Goal: Navigation & Orientation: Find specific page/section

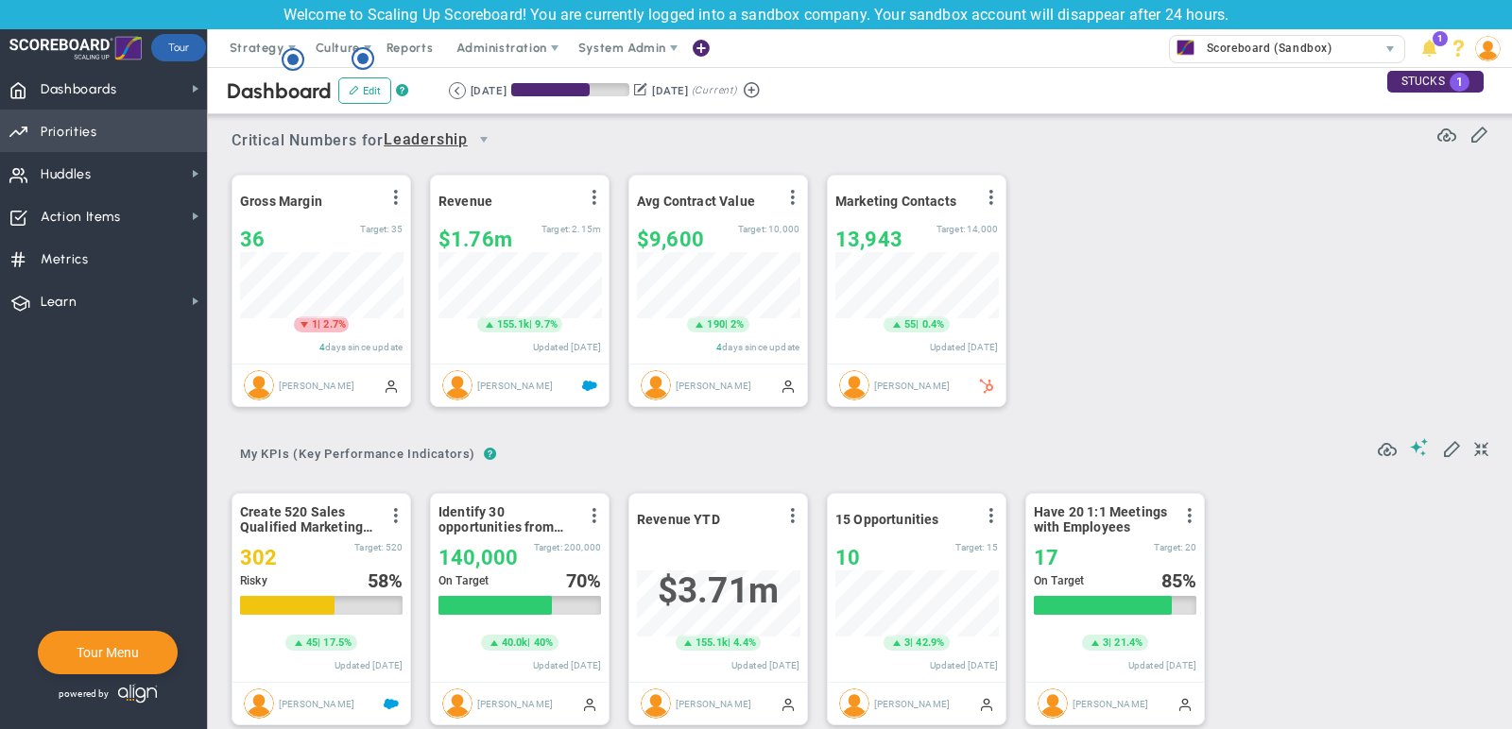
click at [112, 127] on span "Priorities OKR Tree Priorities OKRs" at bounding box center [103, 131] width 207 height 43
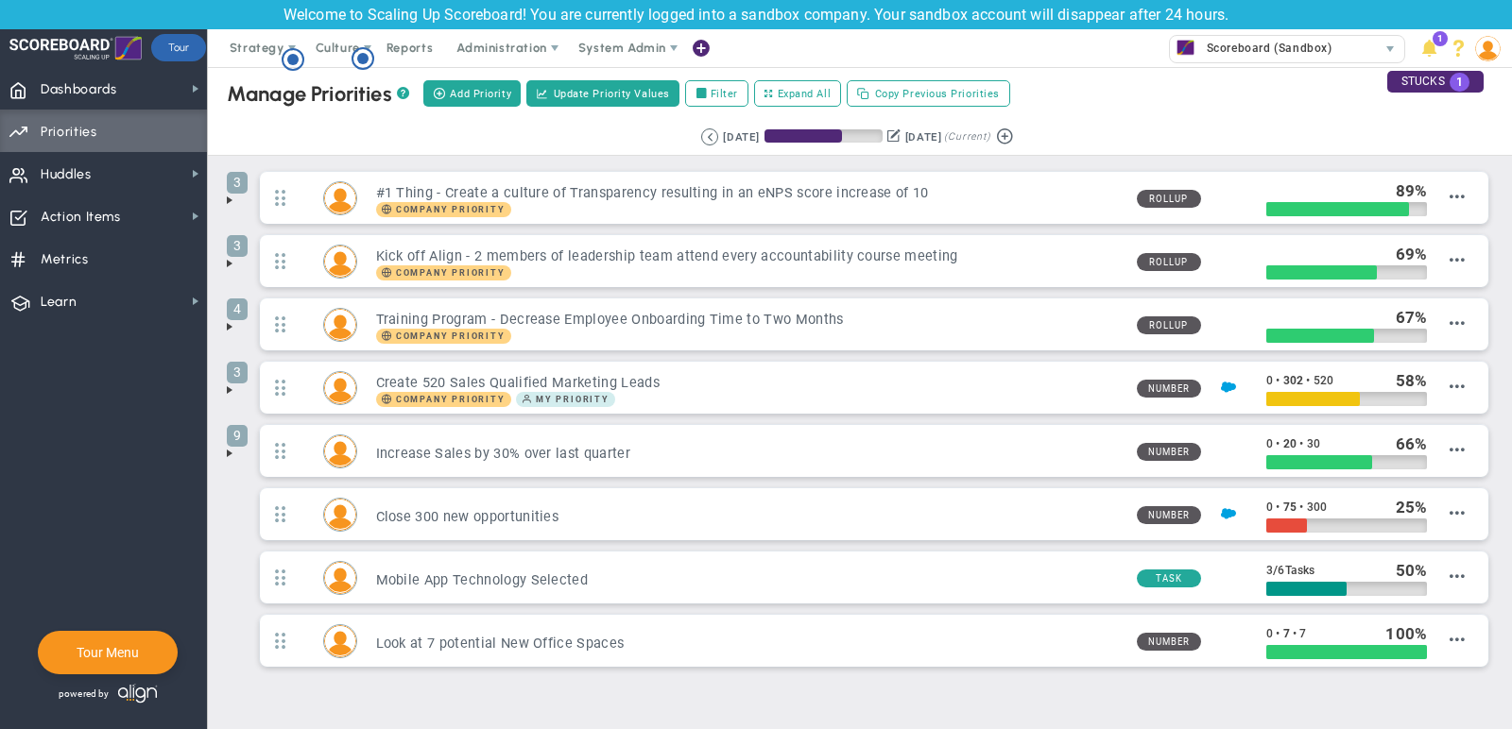
click at [225, 196] on span at bounding box center [229, 200] width 15 height 15
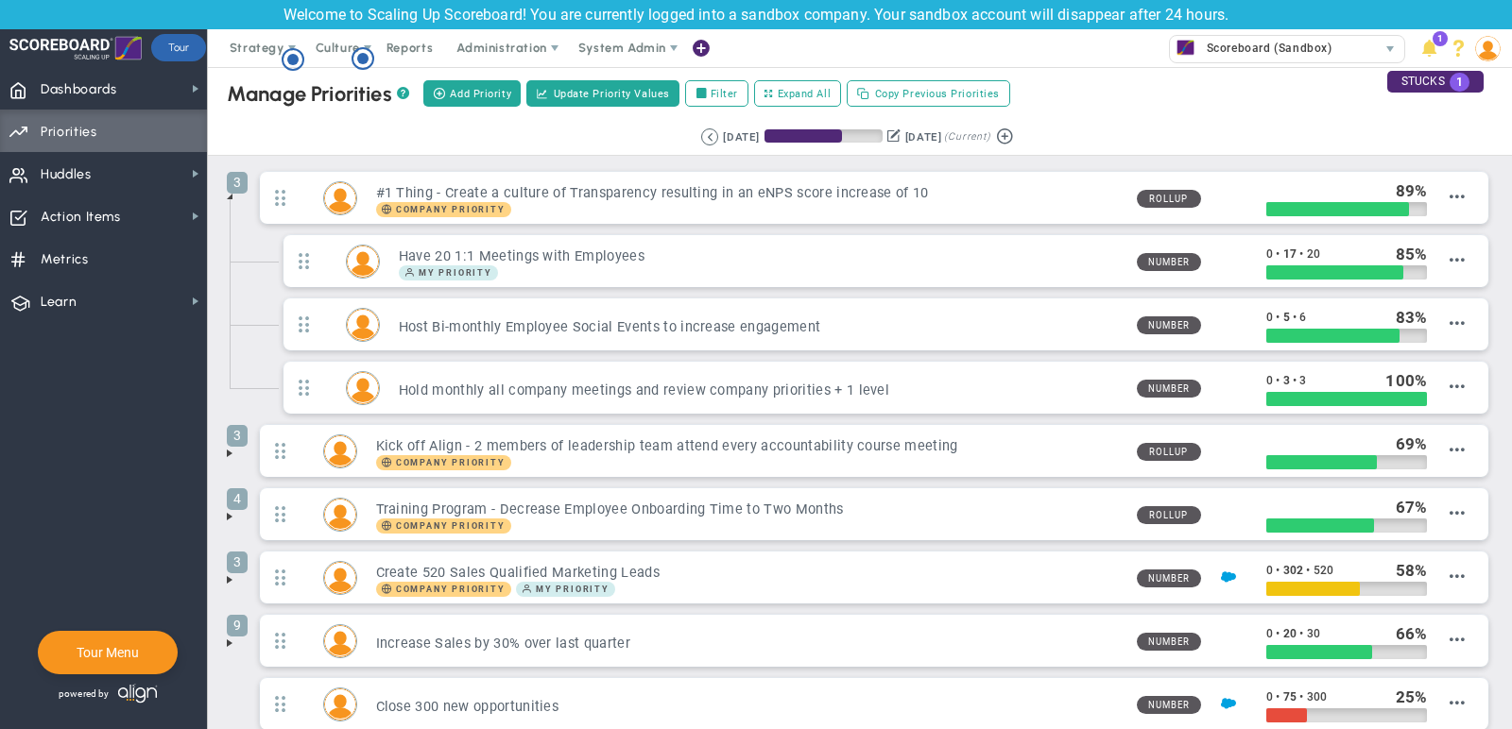
click at [230, 196] on span at bounding box center [229, 196] width 15 height 15
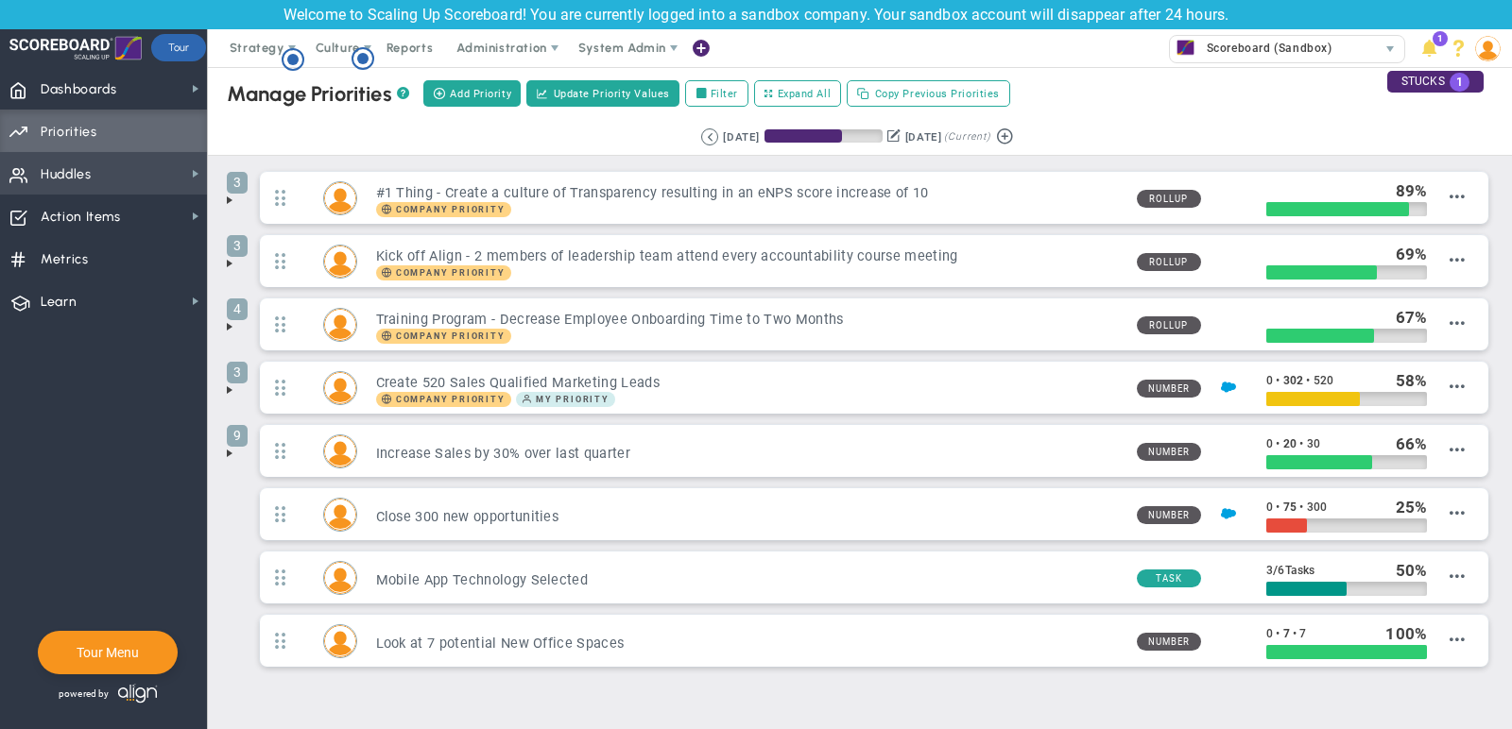
click at [68, 185] on span "Huddles" at bounding box center [66, 175] width 51 height 40
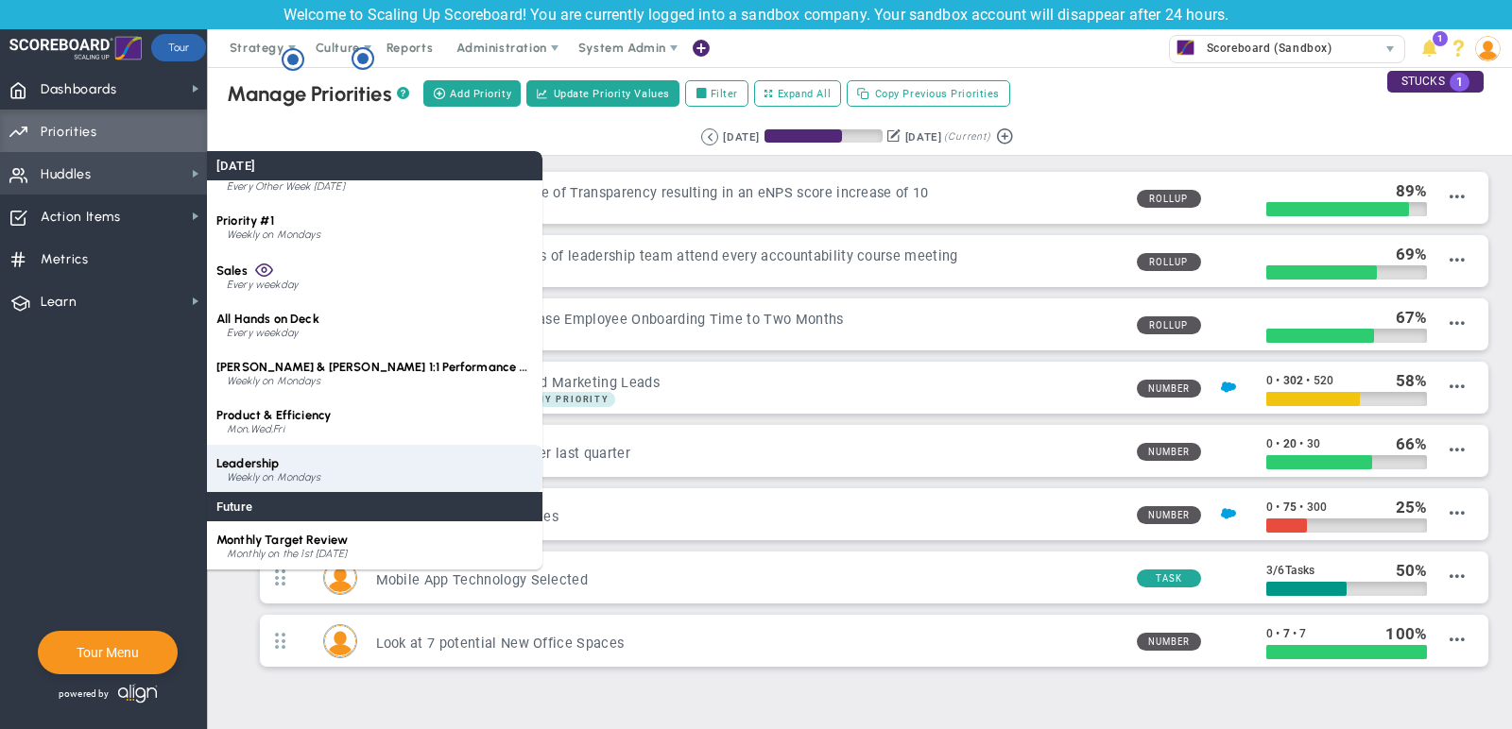
click at [358, 458] on div "Leadership Weekly on Mondays" at bounding box center [374, 469] width 335 height 48
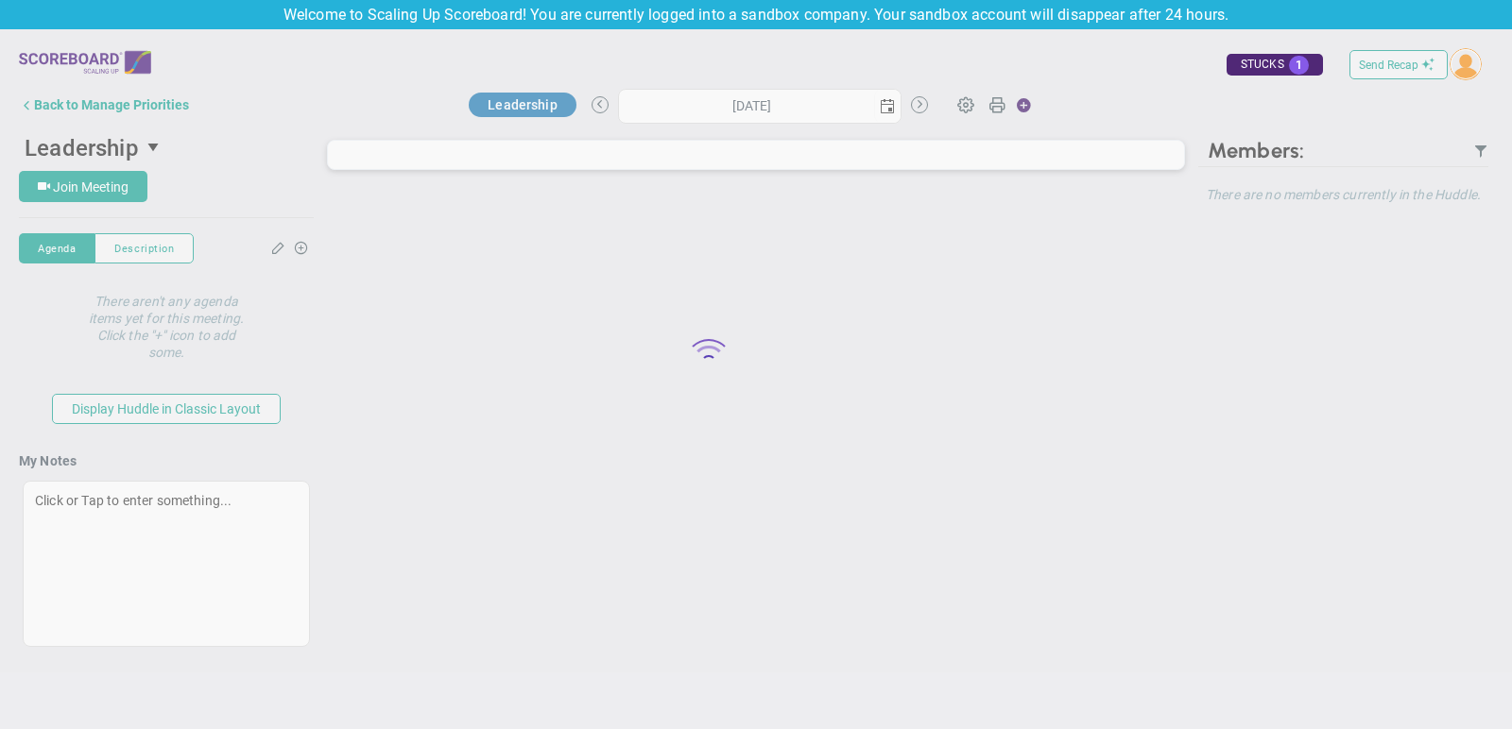
type input "[DATE]"
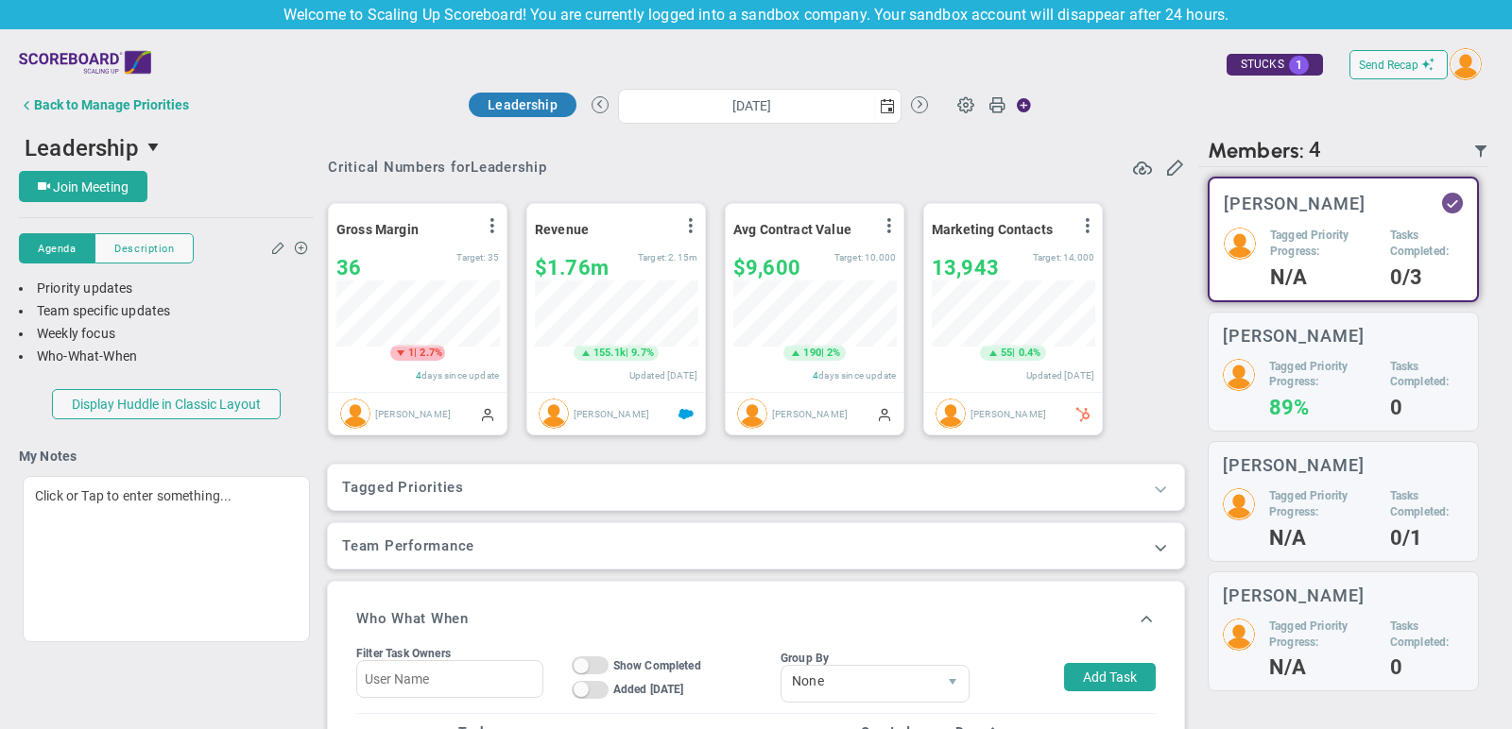
click at [1167, 489] on span at bounding box center [1160, 488] width 19 height 19
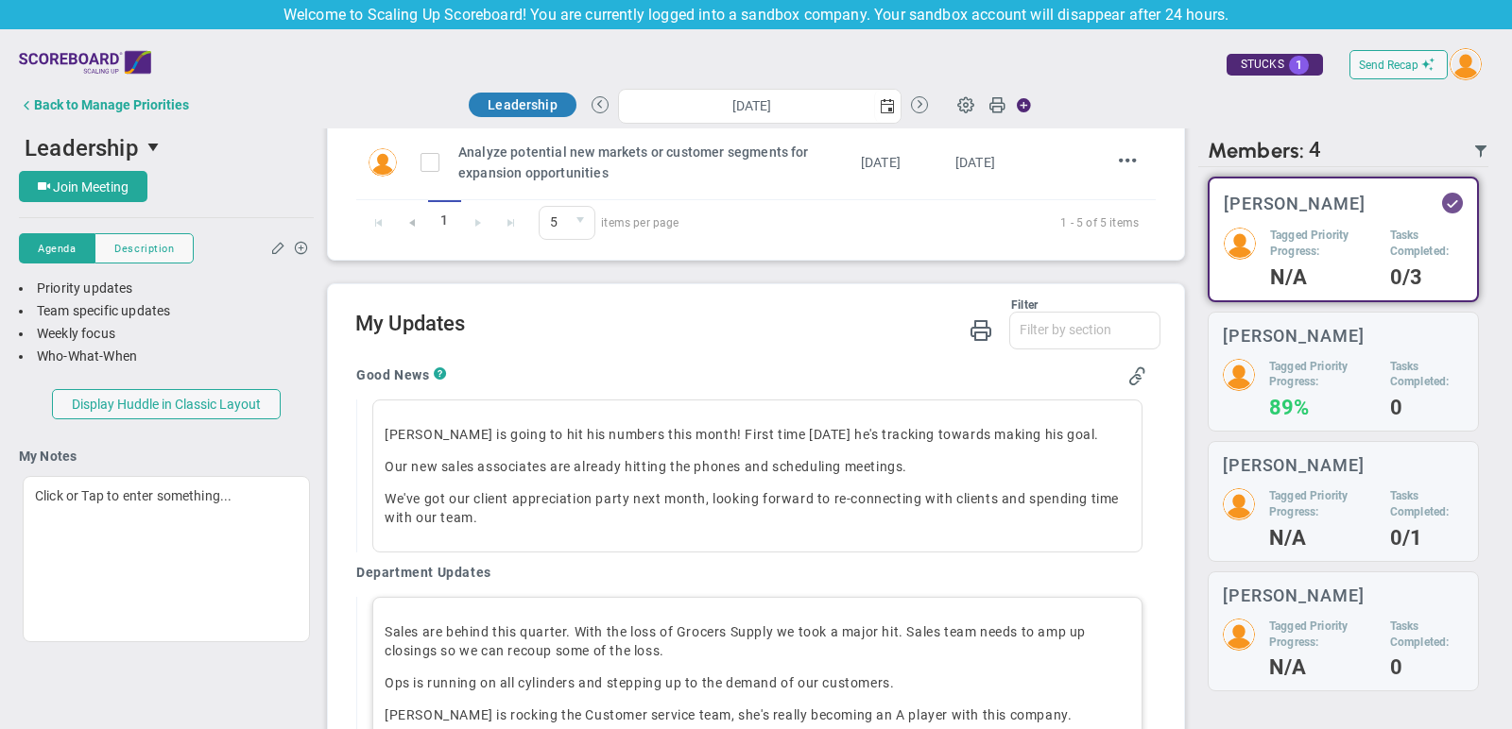
scroll to position [1091, 0]
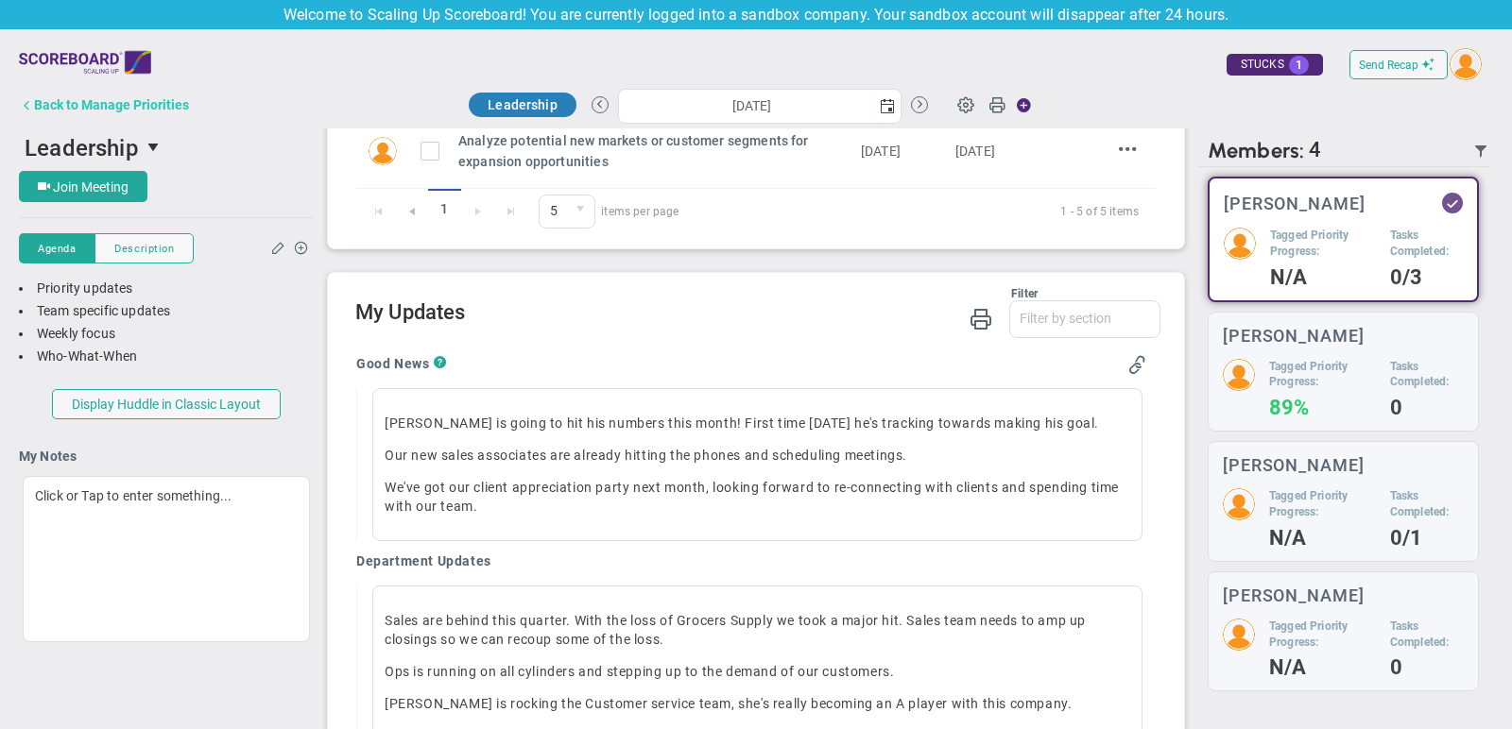
click at [143, 111] on div "Back to Manage Priorities" at bounding box center [111, 104] width 155 height 15
